Goal: Transaction & Acquisition: Book appointment/travel/reservation

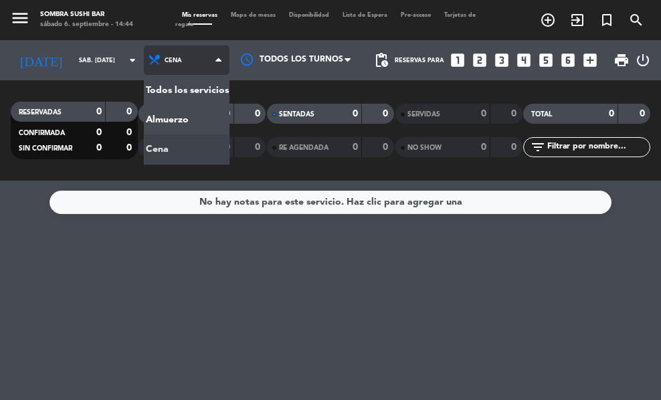
click at [174, 120] on div "menu Sombra Sushi Bar sábado 6. septiembre - 14:44 Mis reservas Mapa de mesas D…" at bounding box center [330, 90] width 661 height 181
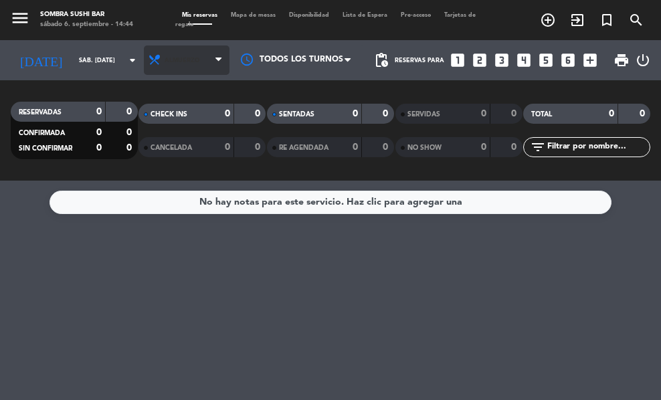
click at [206, 60] on span "Almuerzo" at bounding box center [187, 59] width 86 height 29
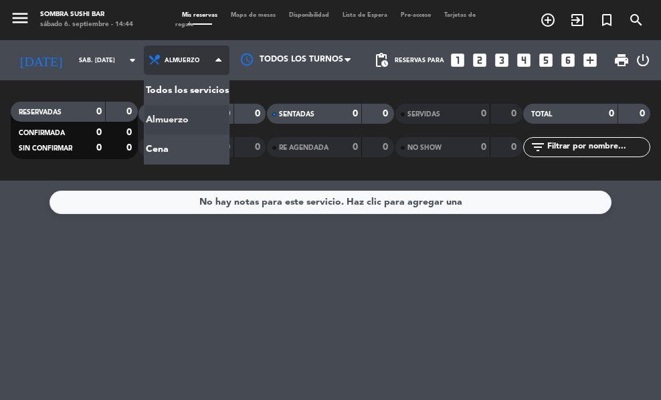
click at [193, 139] on div "menu Sombra Sushi Bar sábado 6. septiembre - 14:44 Mis reservas Mapa de mesas D…" at bounding box center [330, 90] width 661 height 181
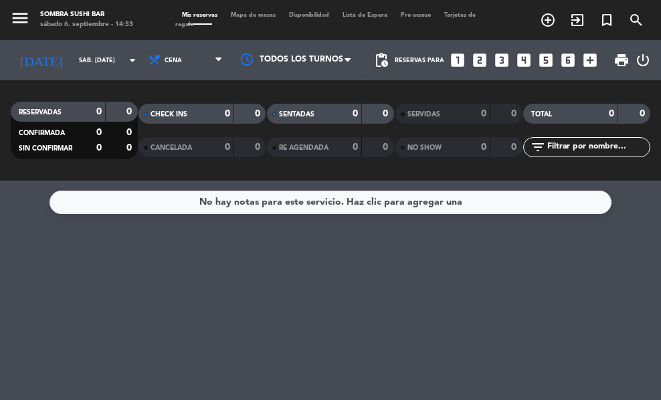
click at [546, 16] on icon "add_circle_outline" at bounding box center [547, 20] width 16 height 16
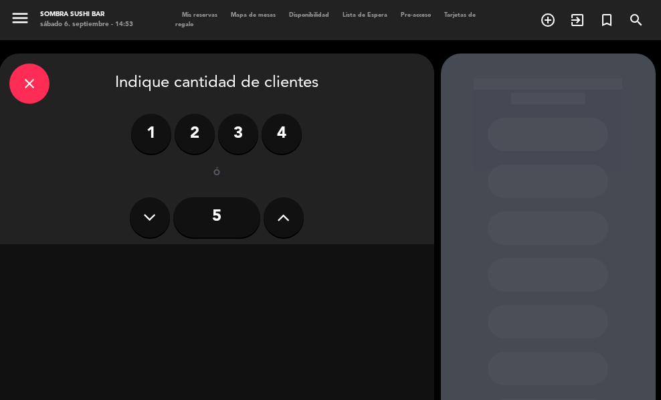
click at [197, 132] on label "2" at bounding box center [194, 134] width 40 height 40
click at [326, 262] on div "Cena" at bounding box center [321, 263] width 206 height 27
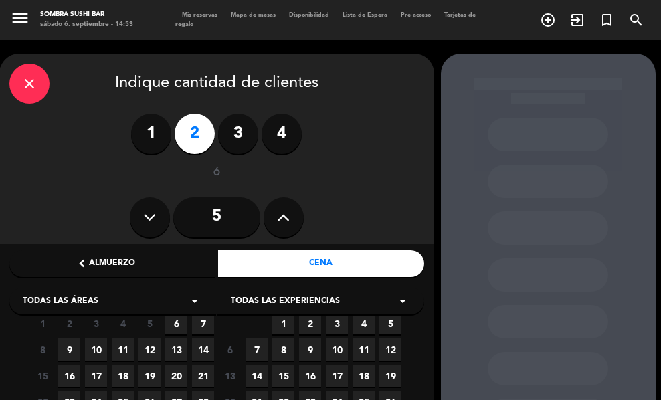
scroll to position [121, 0]
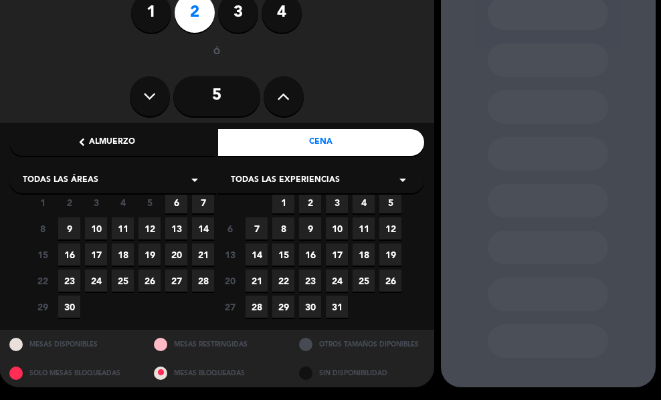
click at [177, 199] on span "6" at bounding box center [176, 202] width 22 height 22
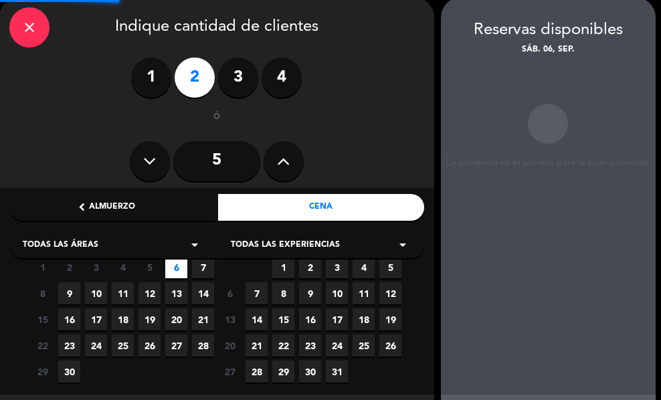
scroll to position [53, 0]
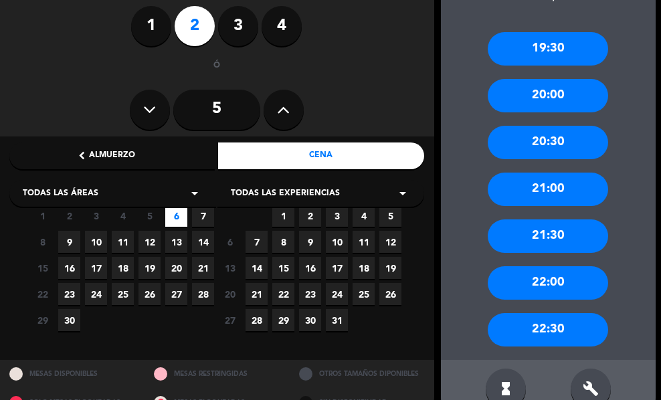
click at [576, 289] on div "22:00" at bounding box center [547, 282] width 120 height 33
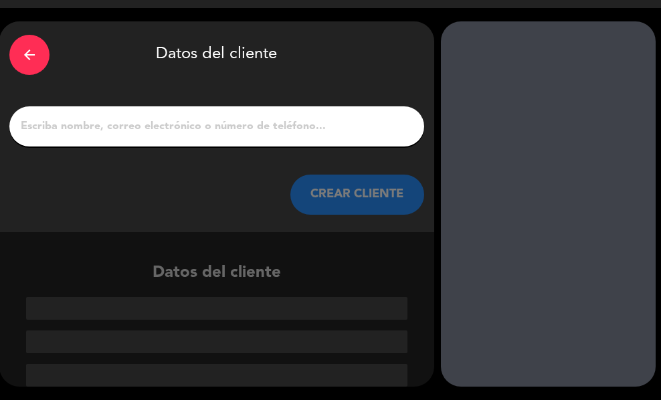
click at [199, 131] on input "1" at bounding box center [216, 126] width 394 height 19
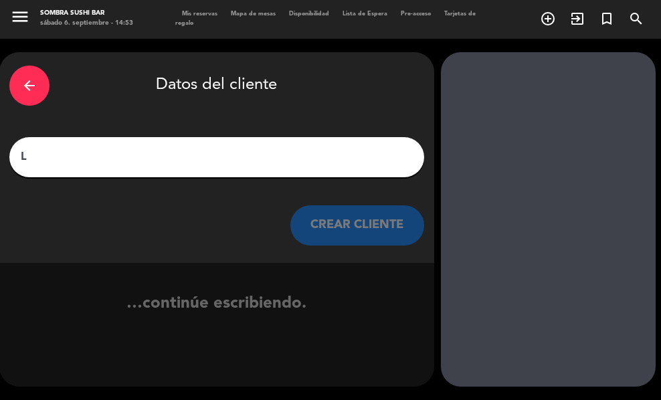
scroll to position [1, 0]
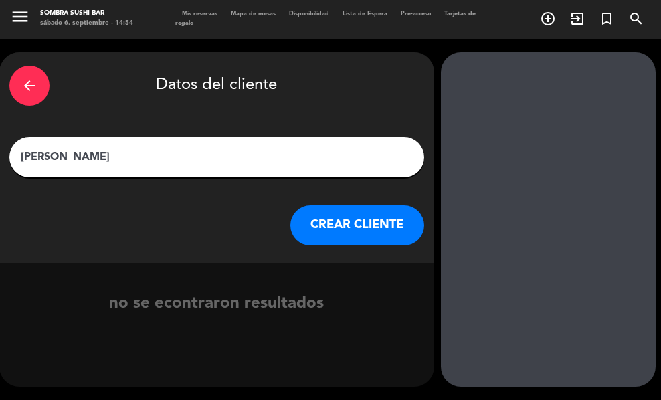
type input "[PERSON_NAME]"
click at [372, 223] on button "CREAR CLIENTE" at bounding box center [357, 225] width 134 height 40
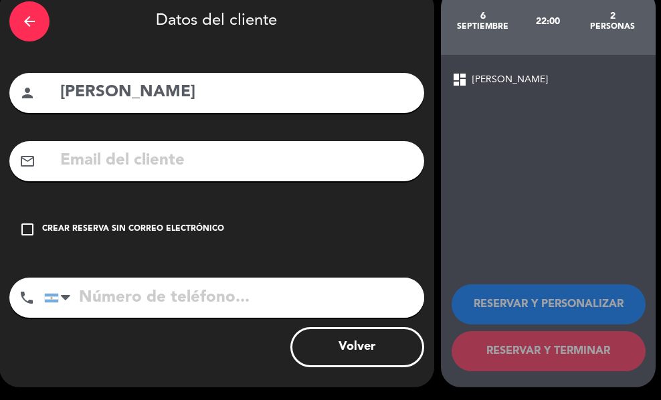
scroll to position [66, 0]
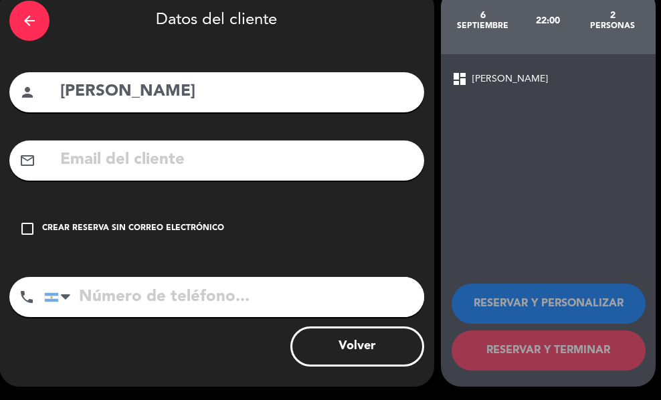
click at [233, 292] on input "tel" at bounding box center [234, 297] width 380 height 40
type input "1141605937"
click at [189, 159] on input "text" at bounding box center [236, 159] width 355 height 27
click at [19, 227] on icon "check_box_outline_blank" at bounding box center [27, 229] width 16 height 16
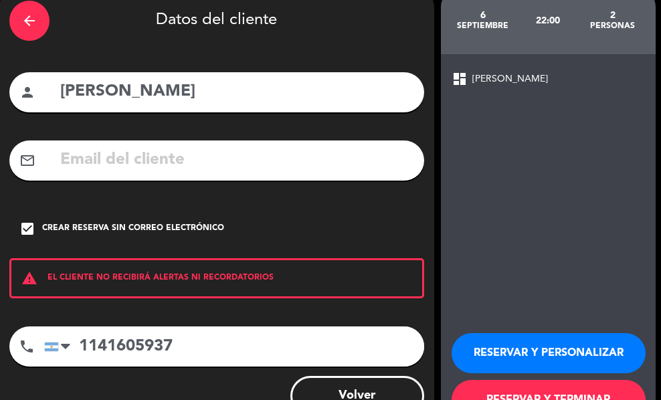
scroll to position [116, 0]
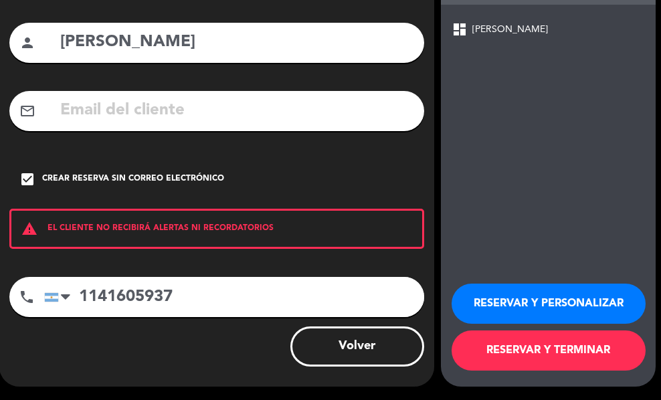
click at [558, 340] on button "RESERVAR Y TERMINAR" at bounding box center [548, 350] width 194 height 40
